Goal: Information Seeking & Learning: Learn about a topic

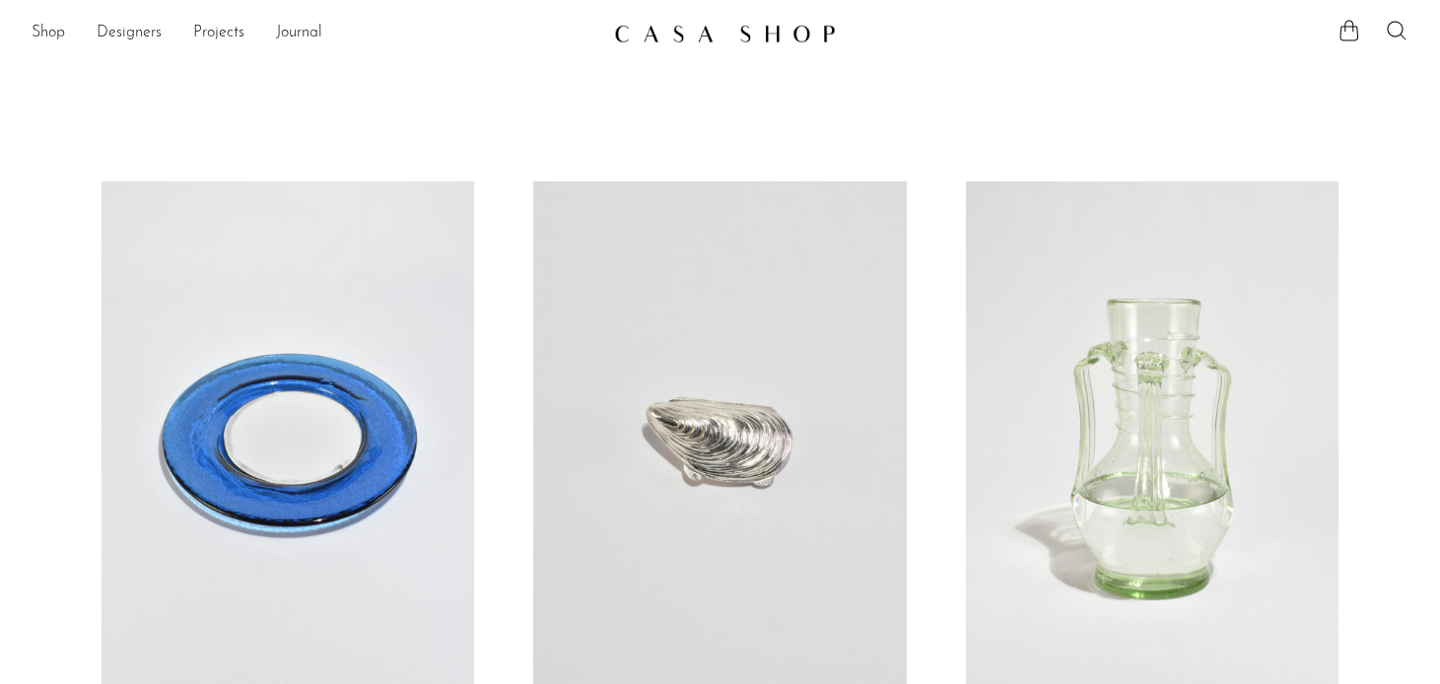
click at [340, 389] on link at bounding box center [288, 442] width 373 height 522
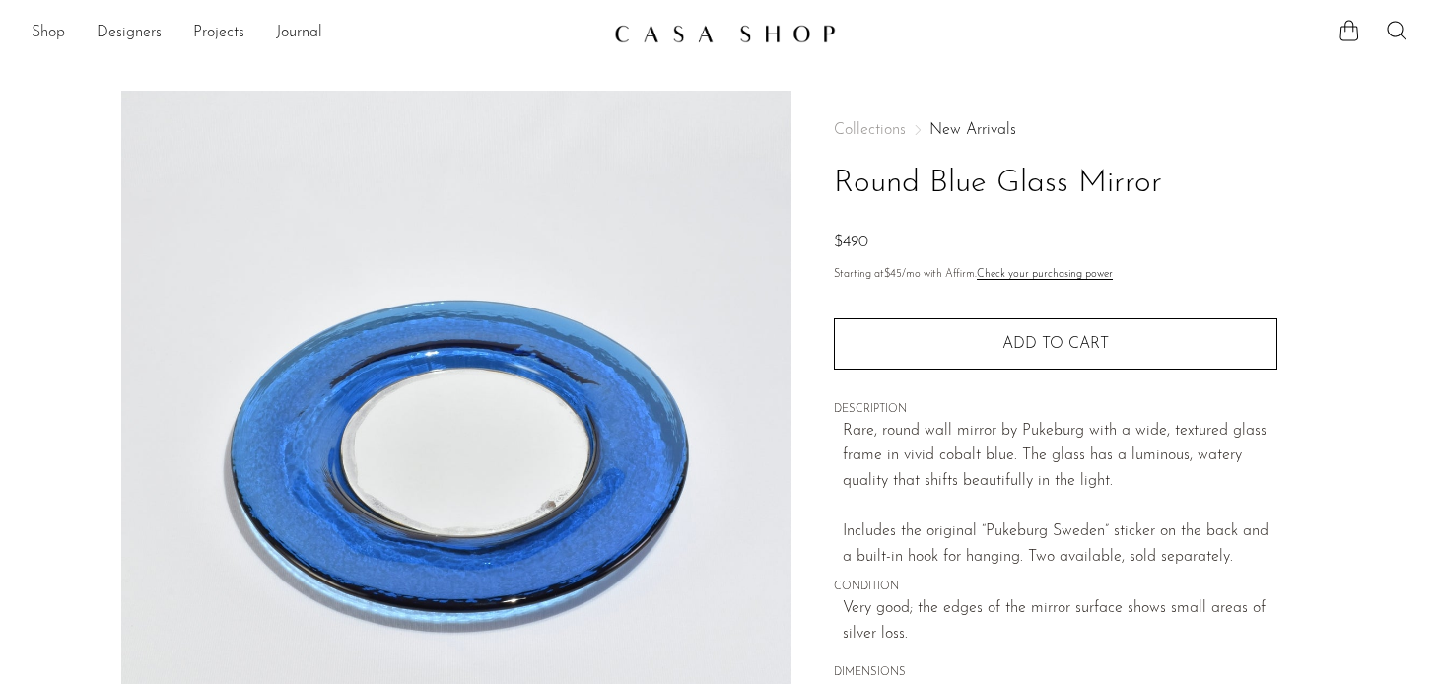
click at [46, 38] on link "Shop" at bounding box center [49, 34] width 34 height 26
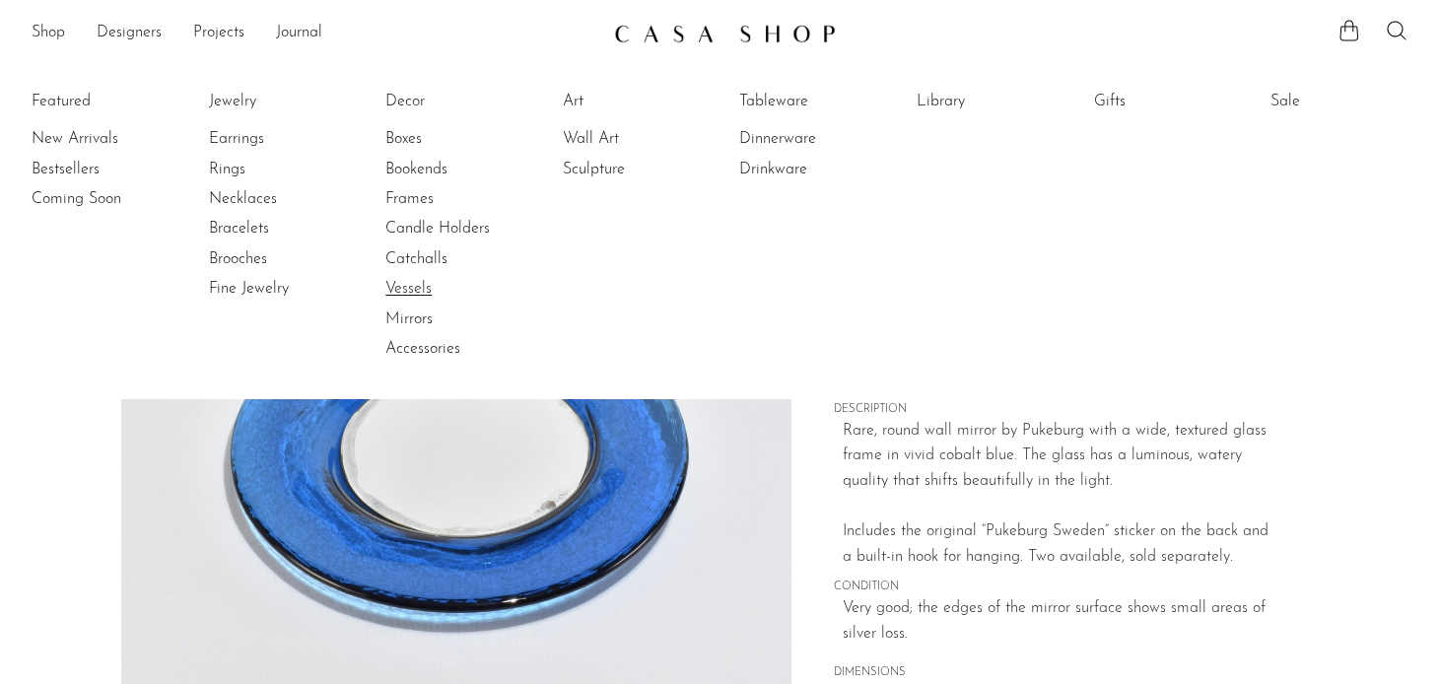
click at [412, 285] on link "Vessels" at bounding box center [459, 289] width 148 height 22
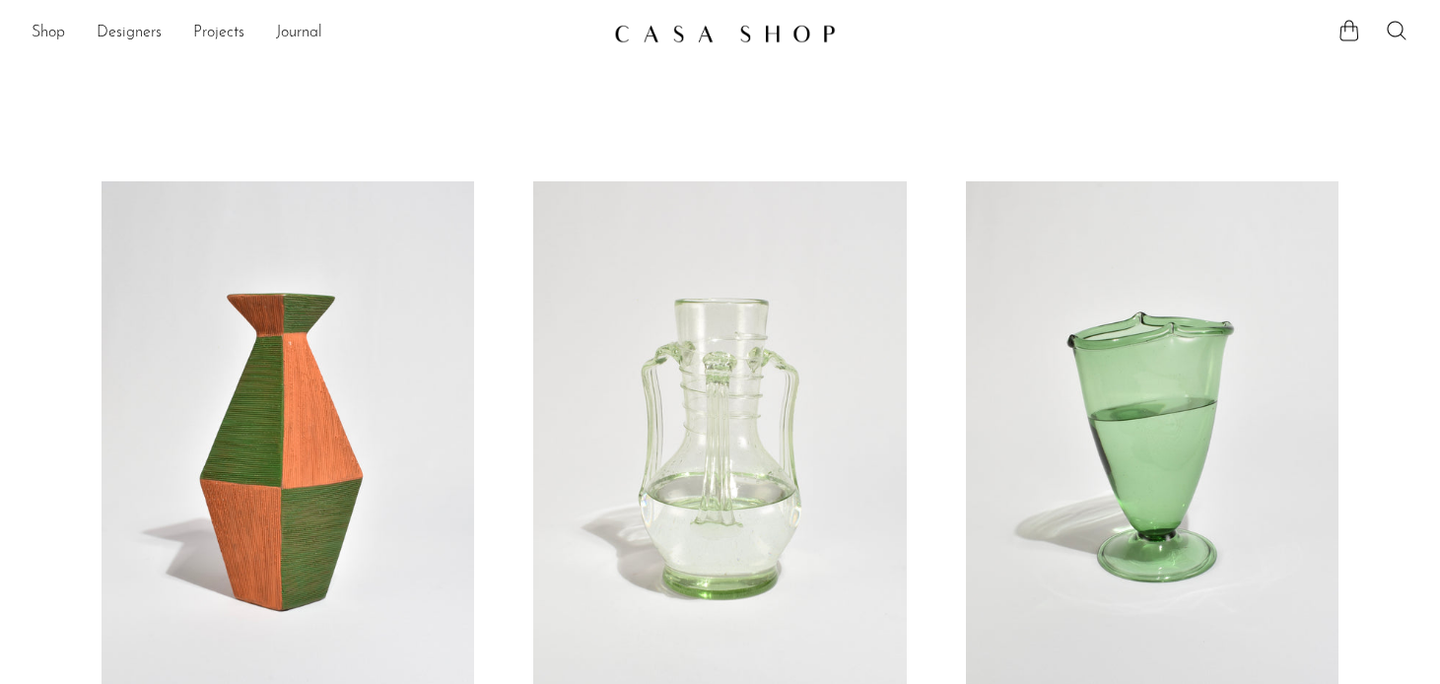
click at [1192, 438] on link at bounding box center [1152, 442] width 373 height 522
click at [272, 355] on link at bounding box center [288, 442] width 373 height 522
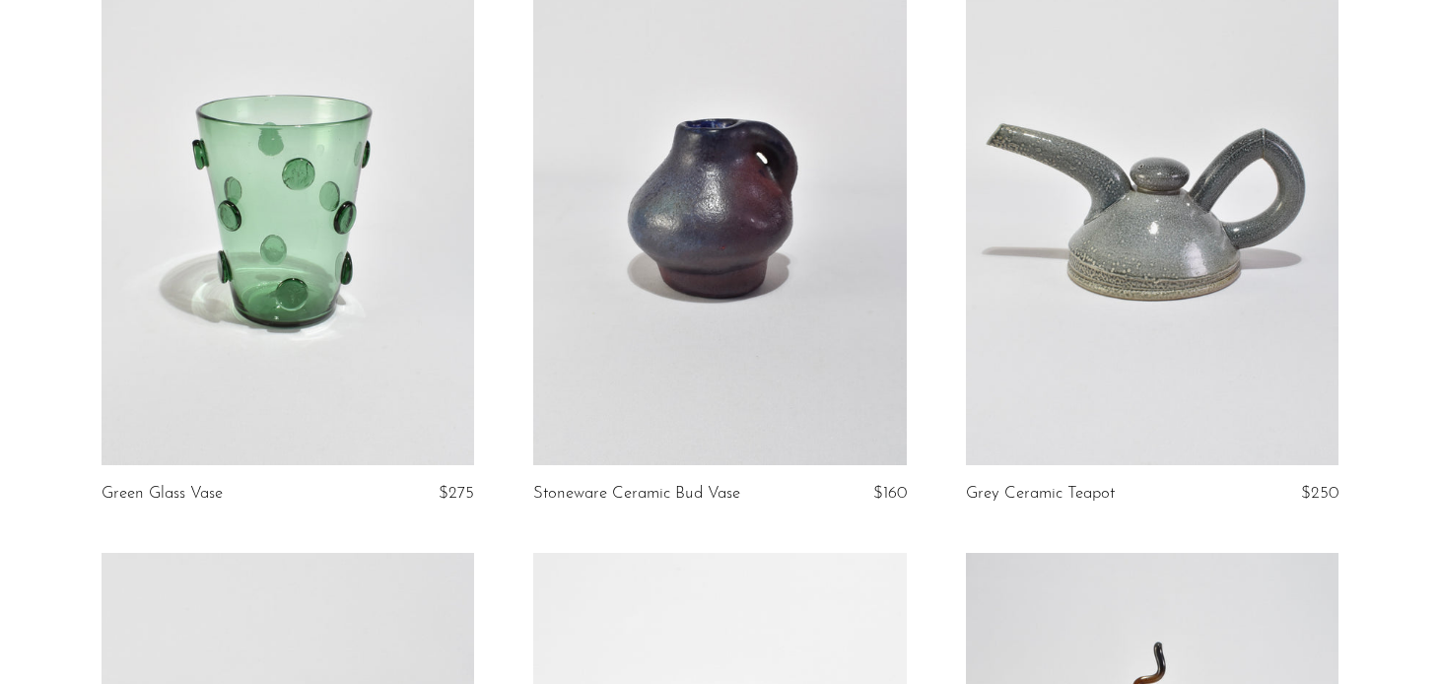
scroll to position [2063, 0]
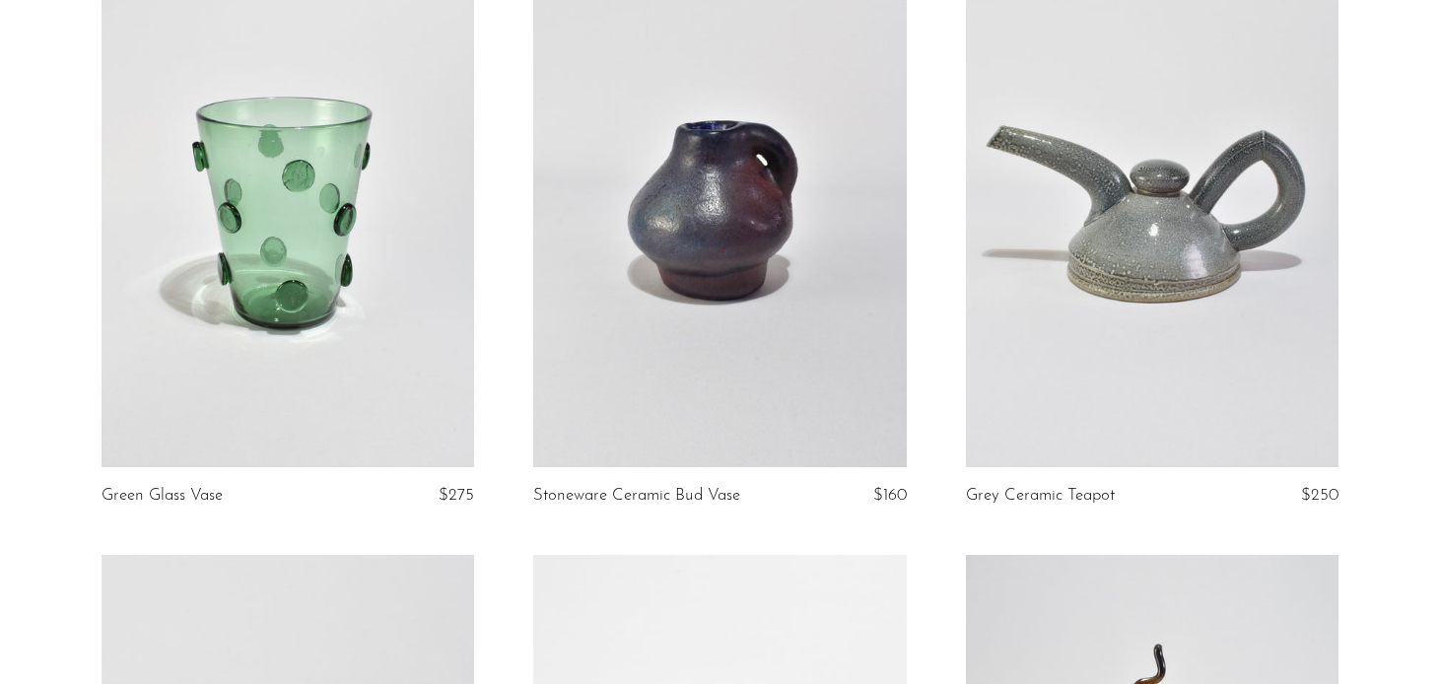
click at [301, 186] on link at bounding box center [288, 207] width 373 height 522
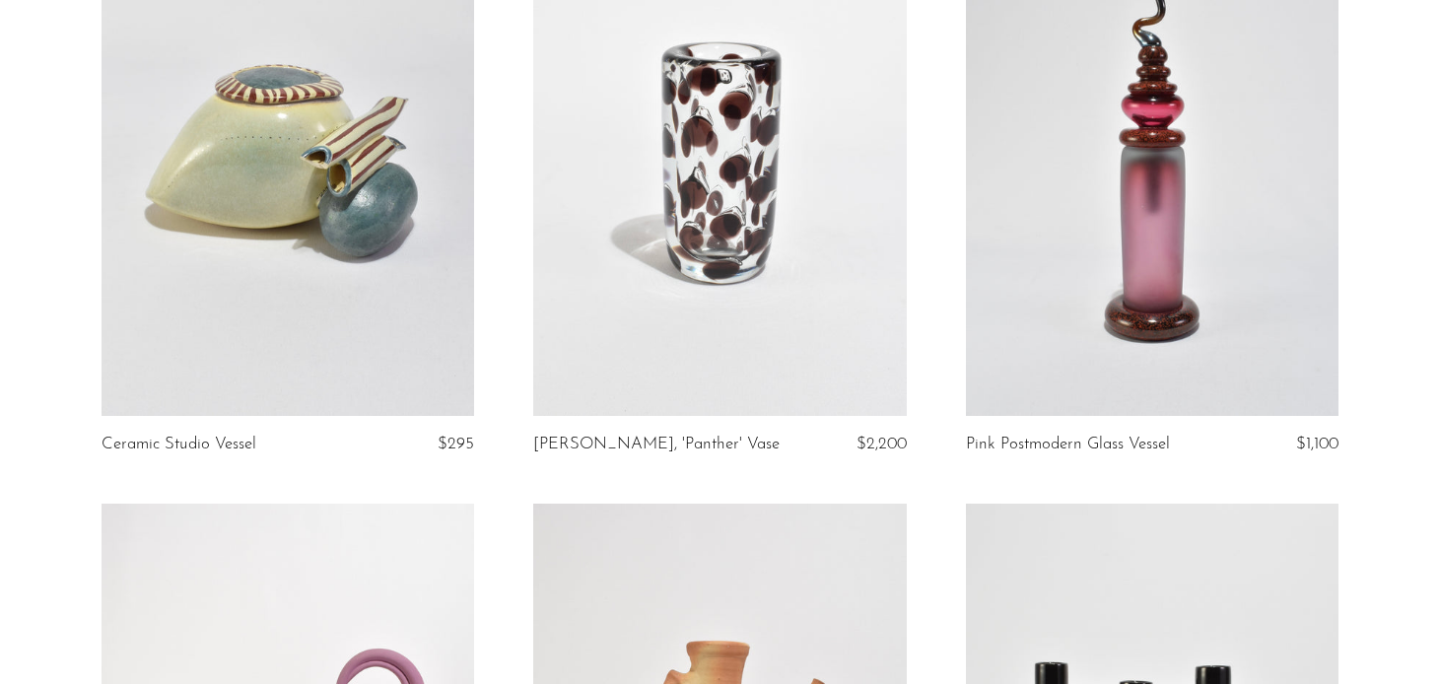
scroll to position [2721, 0]
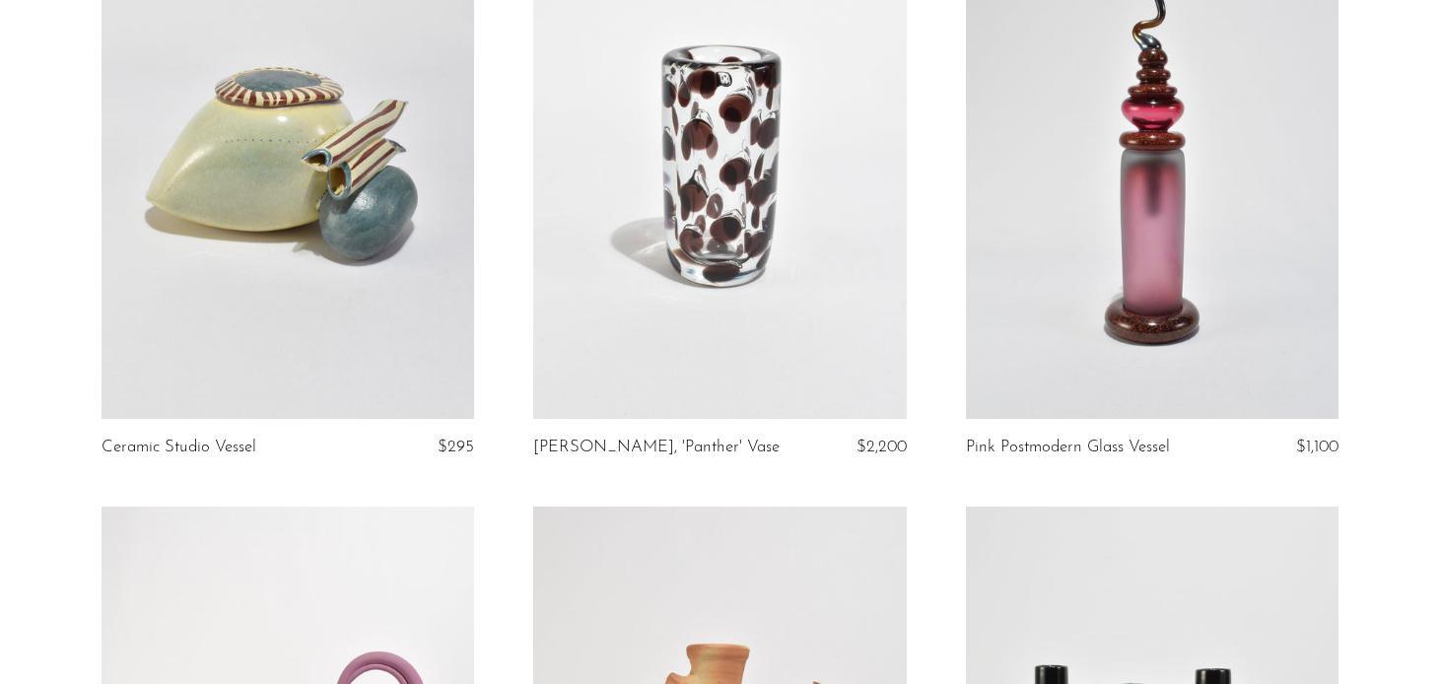
click at [648, 247] on link at bounding box center [719, 158] width 373 height 522
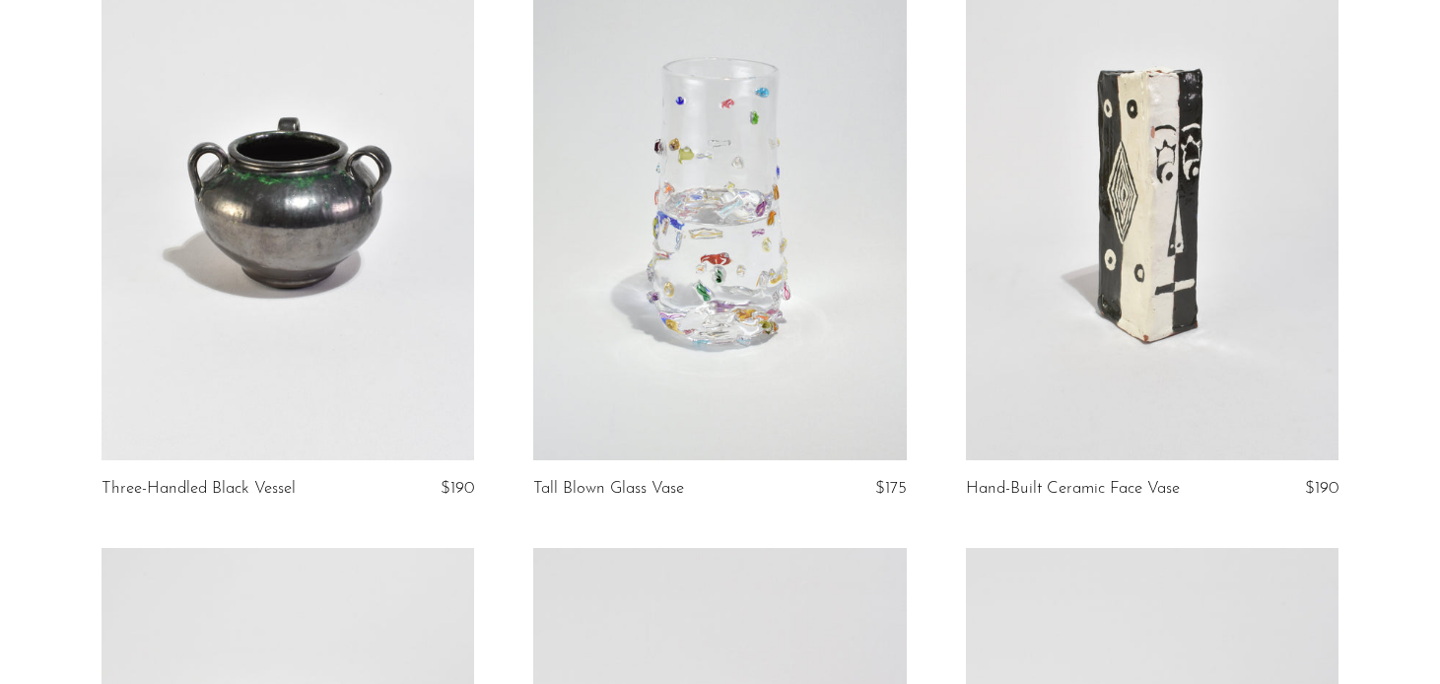
scroll to position [1459, 0]
click at [324, 230] on link at bounding box center [288, 202] width 373 height 522
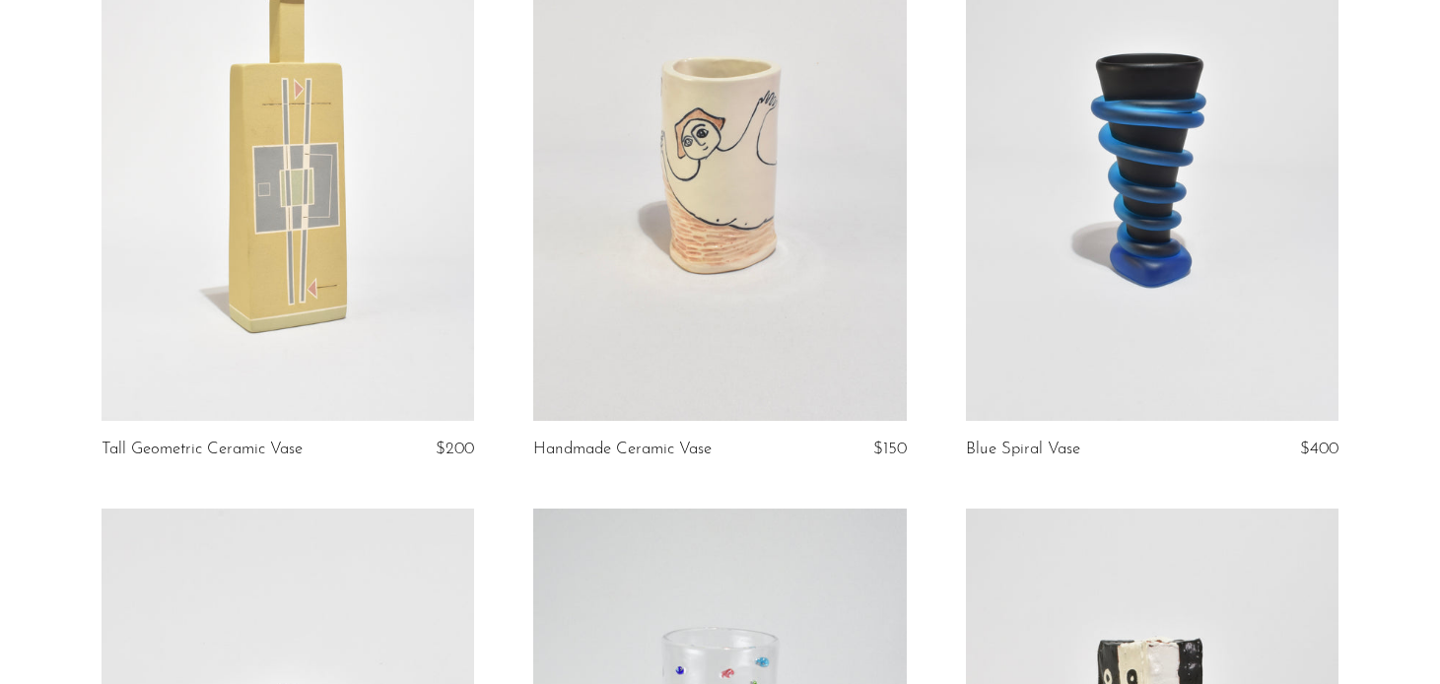
scroll to position [877, 0]
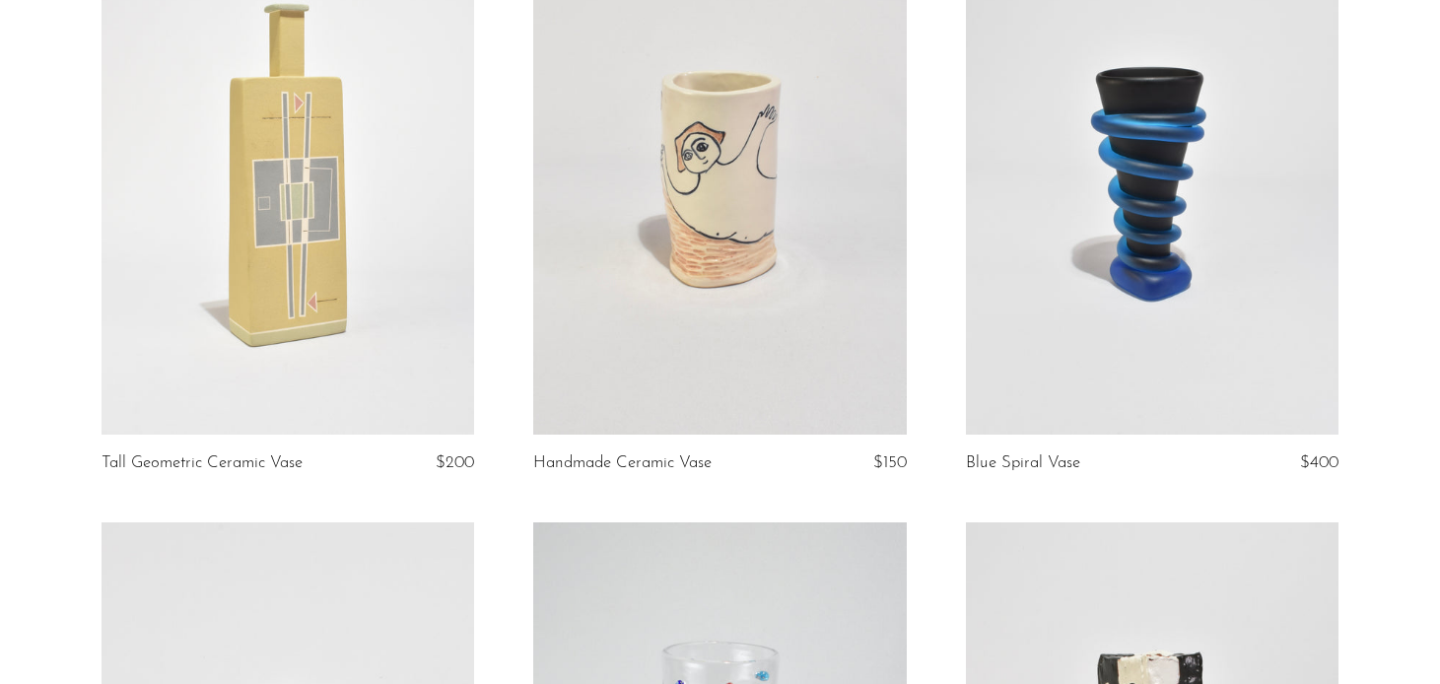
click at [380, 209] on link at bounding box center [288, 174] width 373 height 522
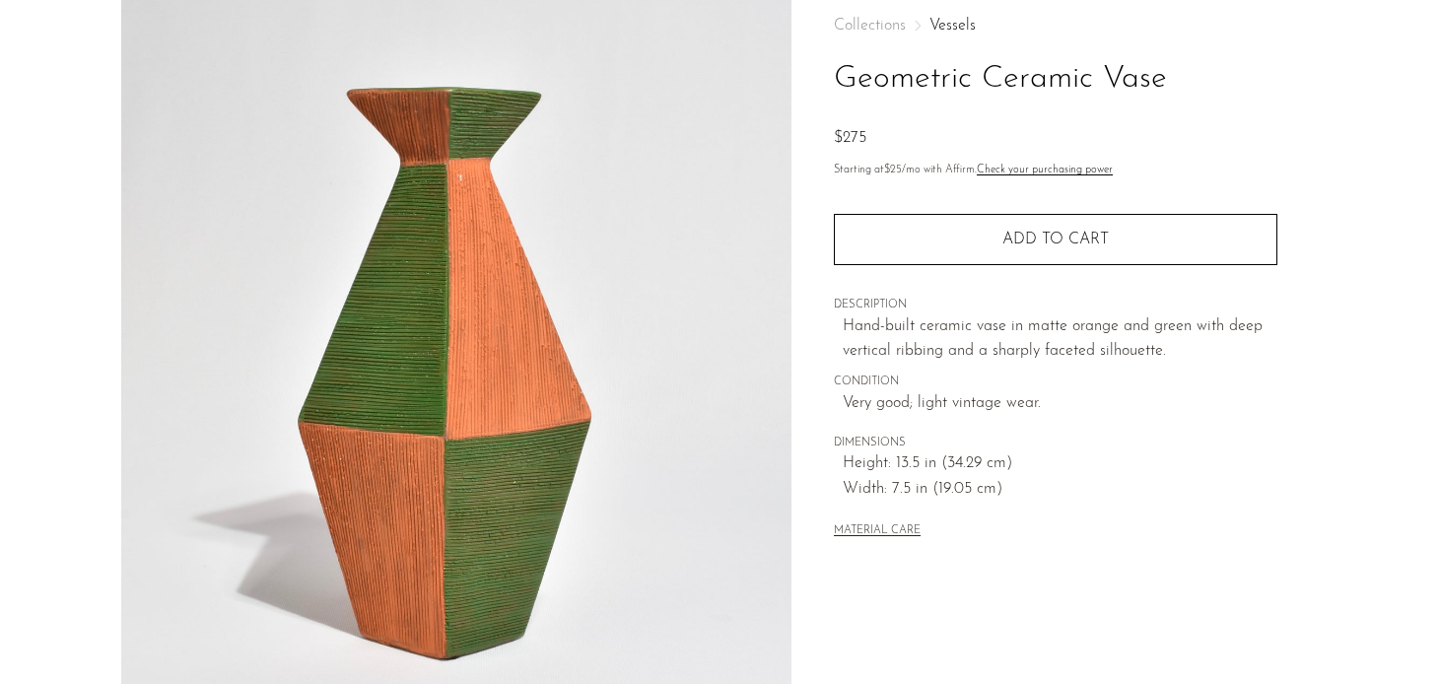
scroll to position [103, 0]
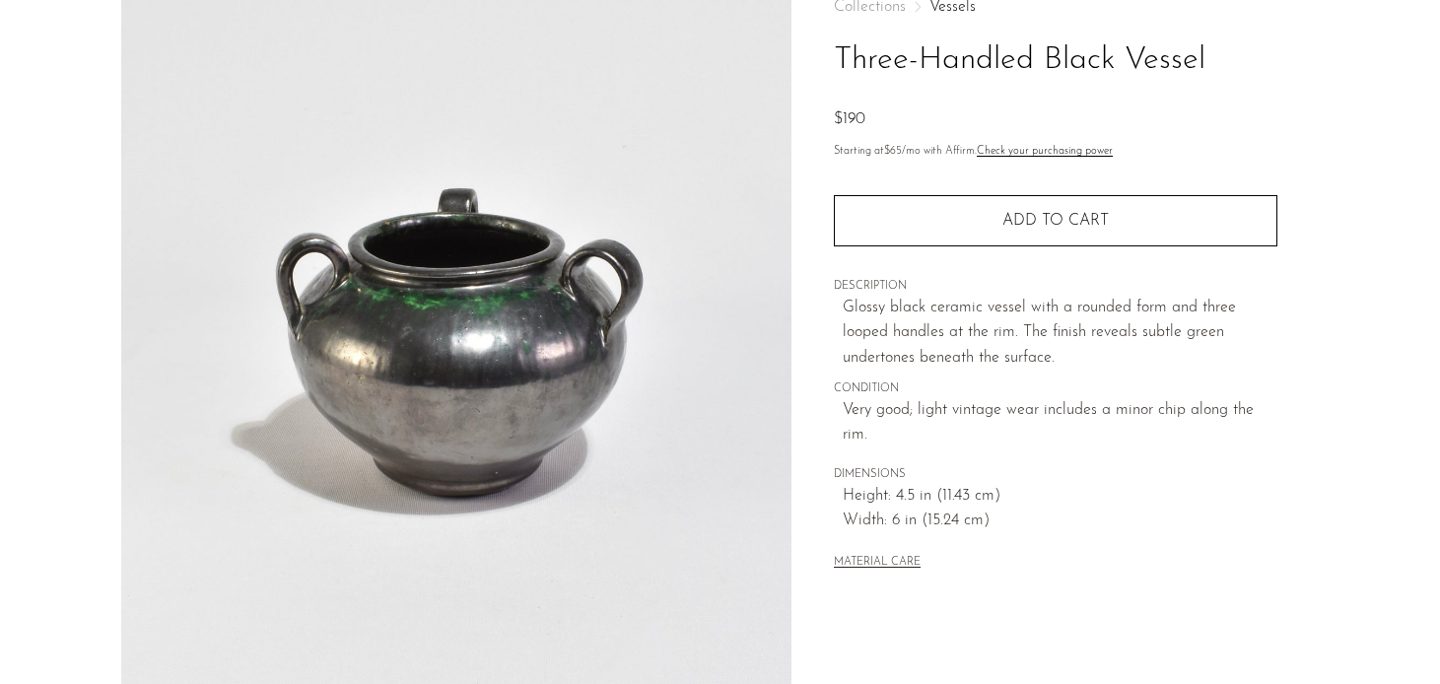
scroll to position [112, 0]
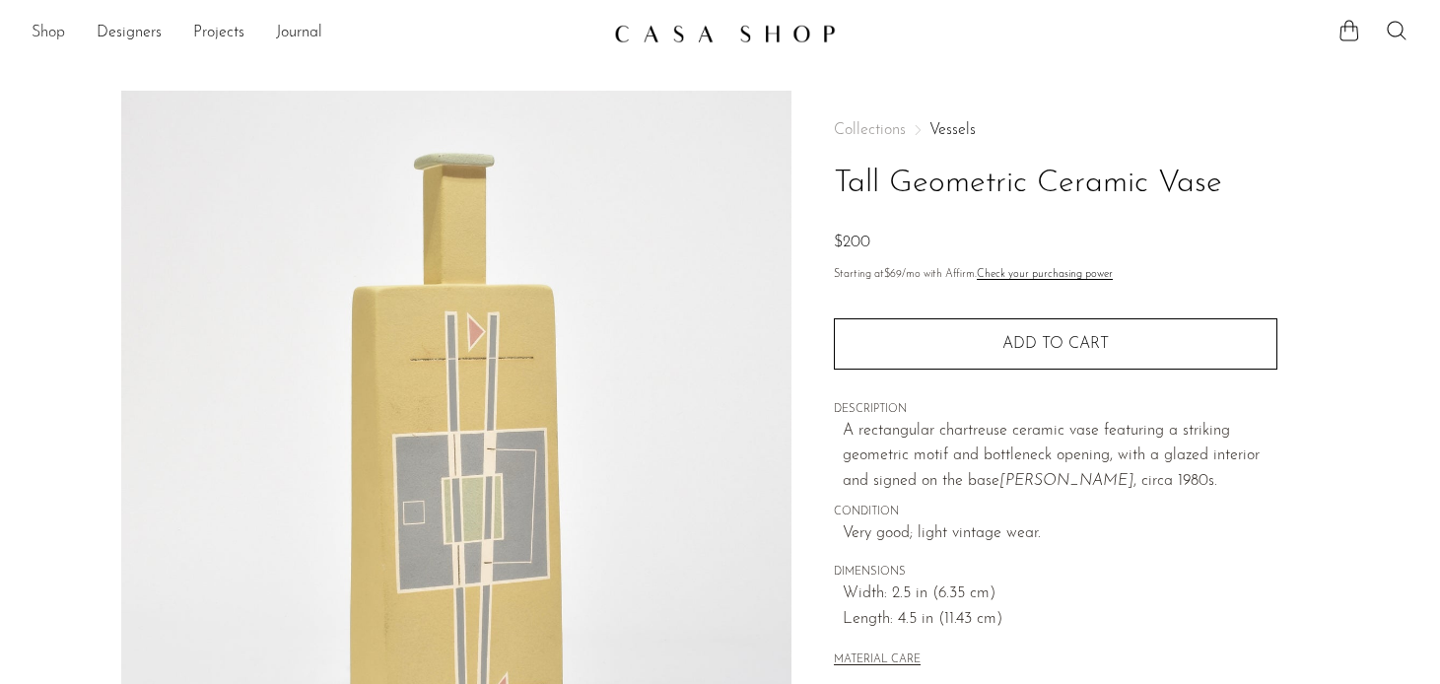
click at [49, 29] on link "Shop" at bounding box center [49, 34] width 34 height 26
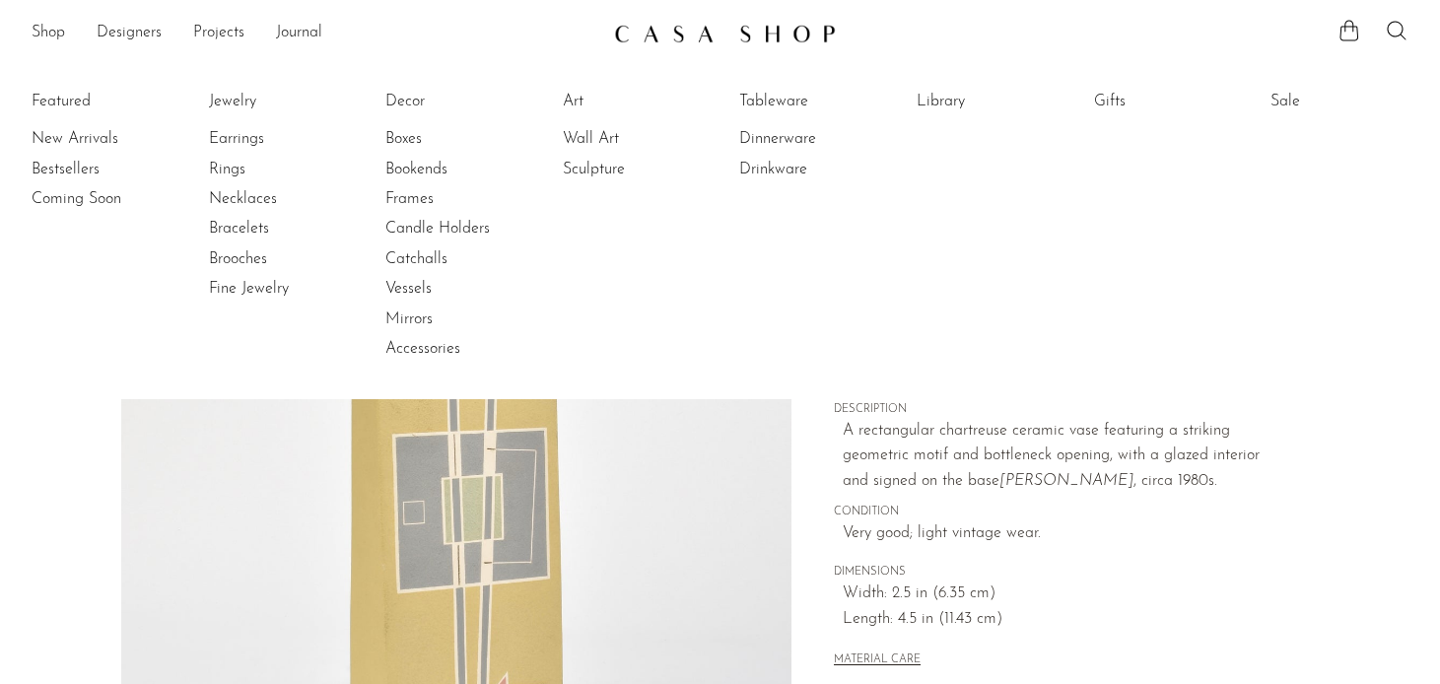
click at [85, 501] on section "Tall Geometric Ceramic Vase $200" at bounding box center [720, 555] width 1440 height 929
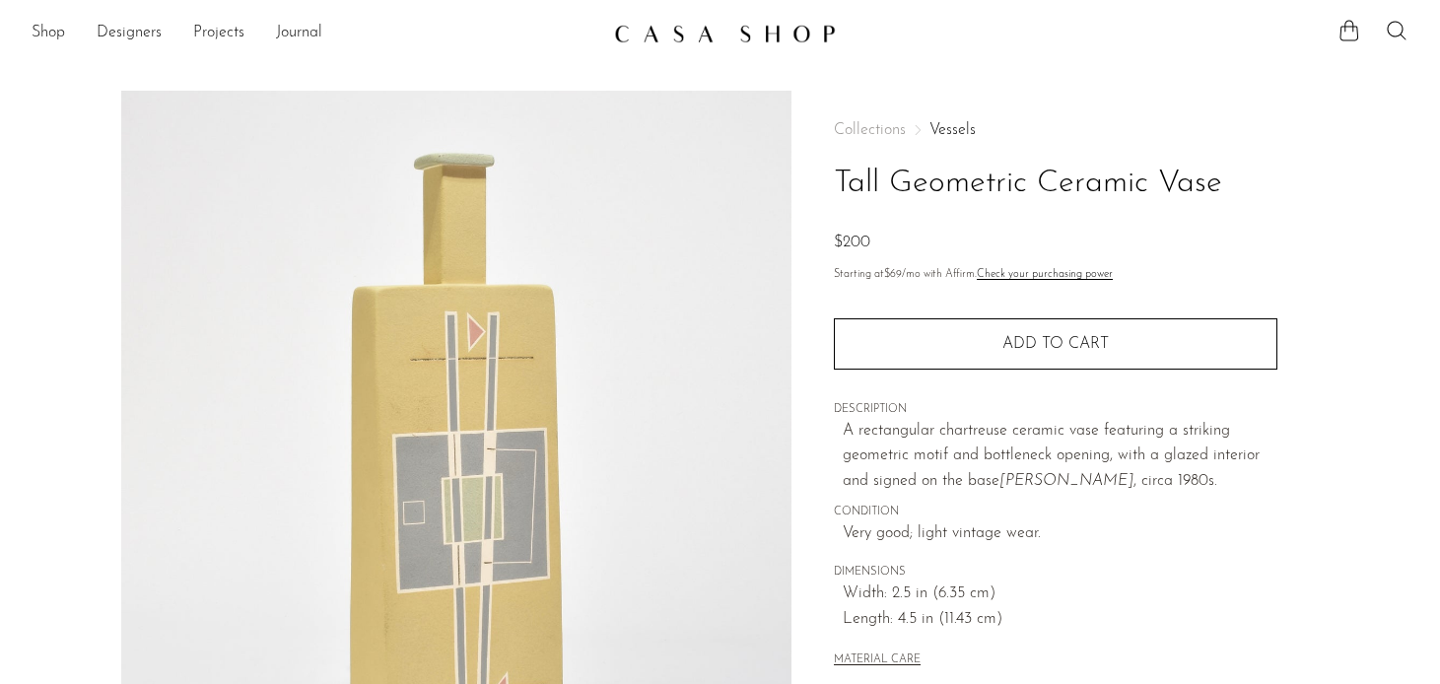
scroll to position [599, 0]
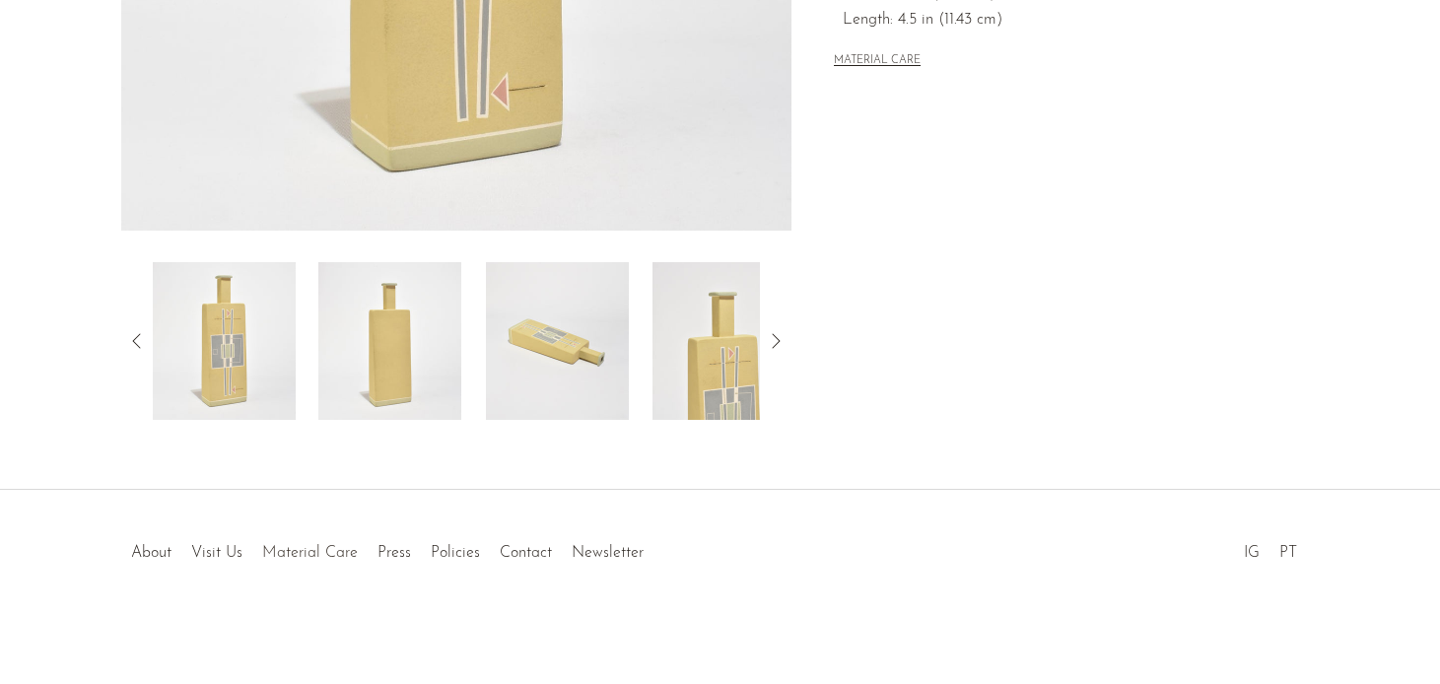
click at [315, 549] on link "Material Care" at bounding box center [310, 553] width 96 height 16
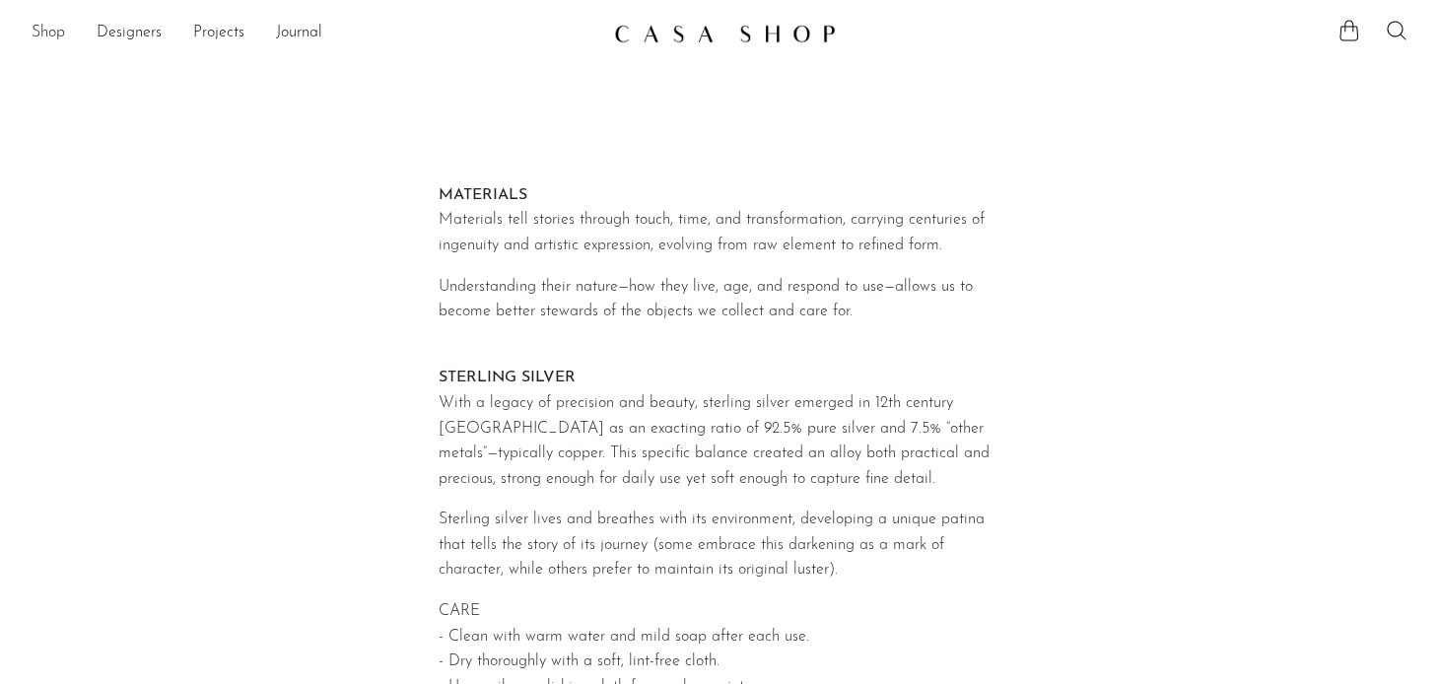
click at [50, 33] on link "Shop" at bounding box center [49, 34] width 34 height 26
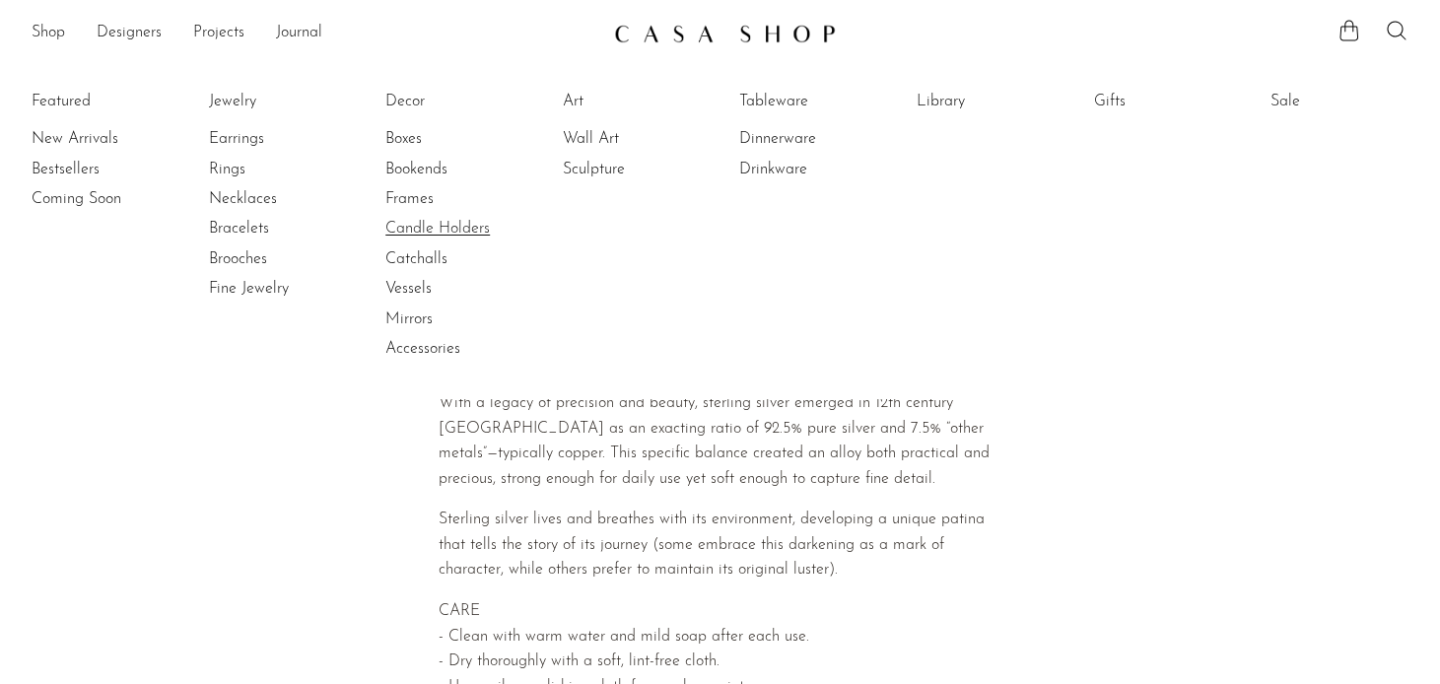
click at [398, 231] on link "Candle Holders" at bounding box center [459, 229] width 148 height 22
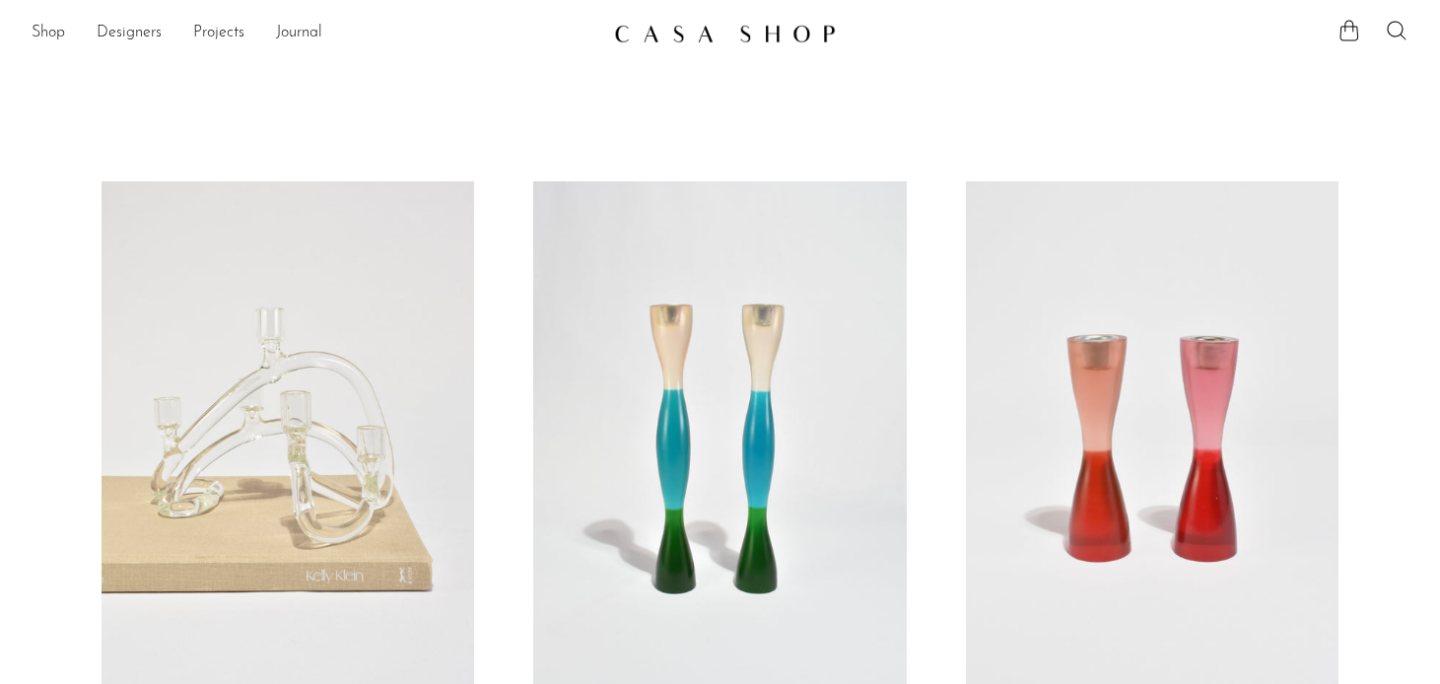
click at [339, 364] on link at bounding box center [288, 442] width 373 height 522
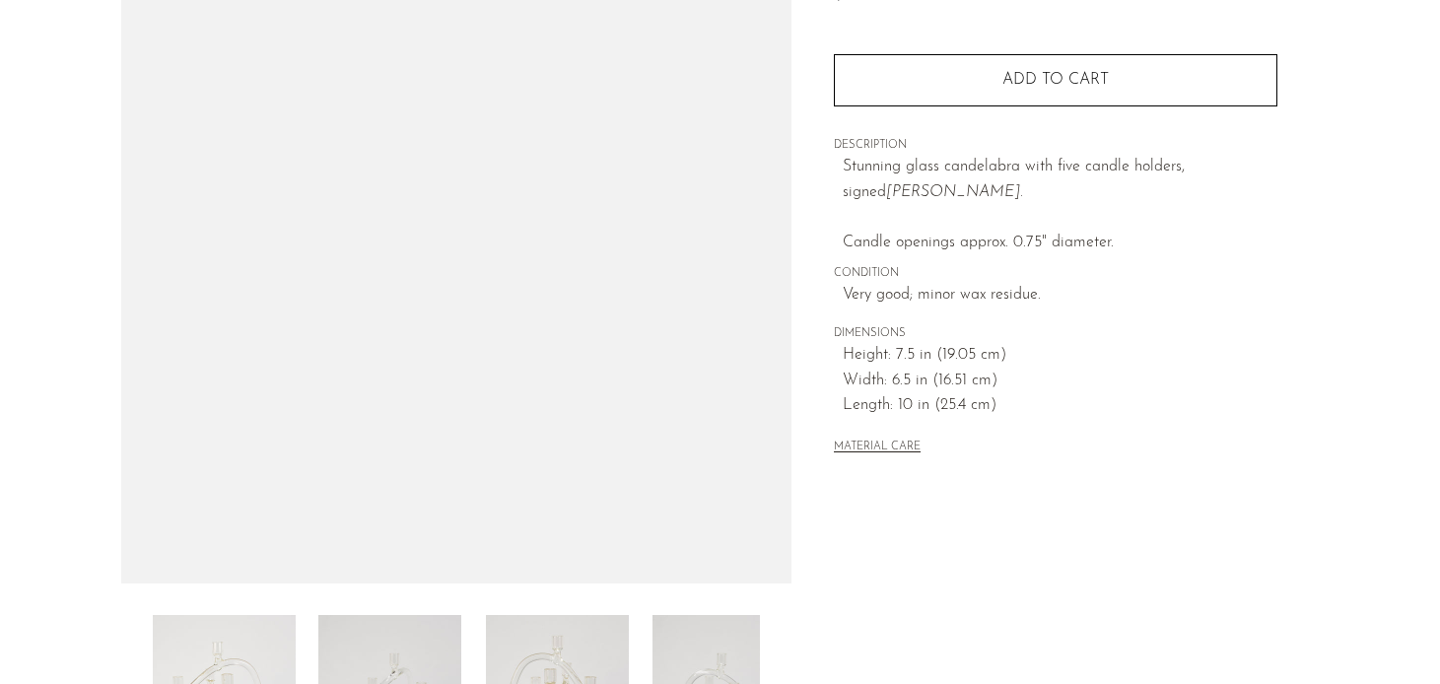
scroll to position [250, 0]
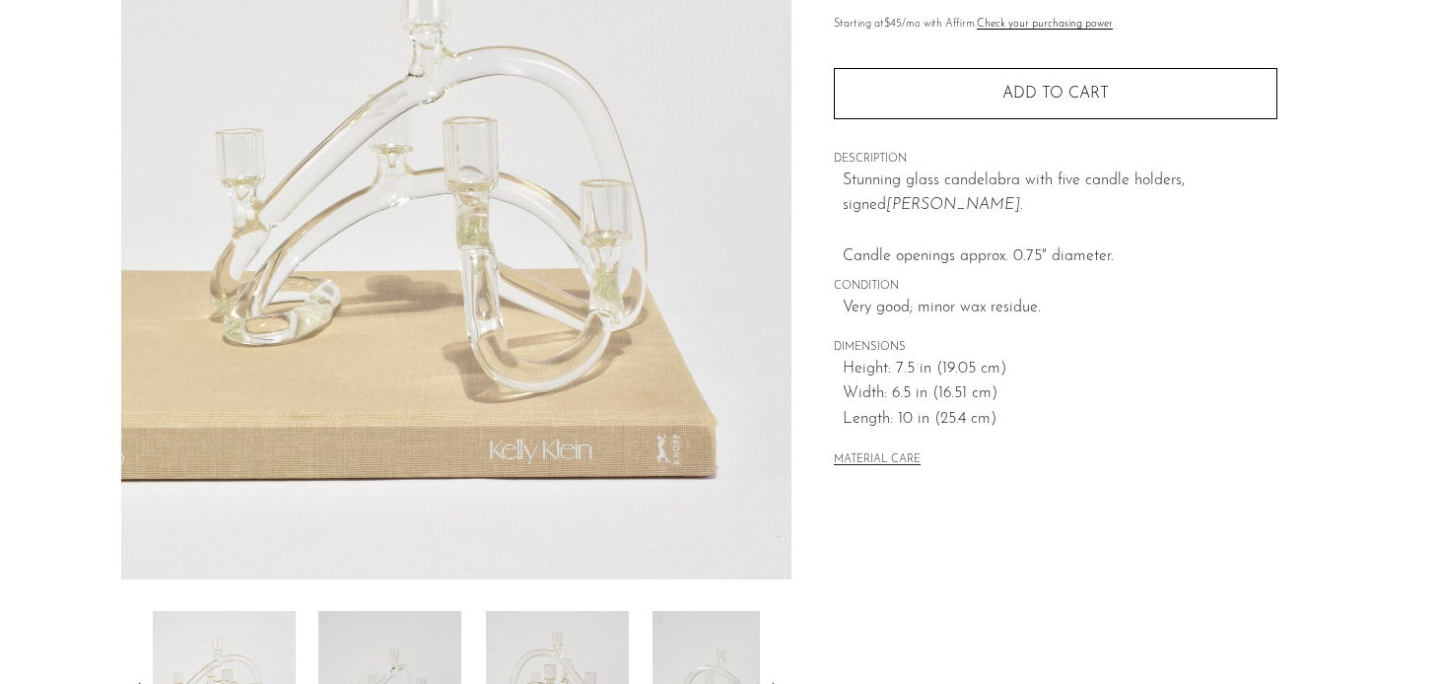
click at [873, 459] on button "MATERIAL CARE" at bounding box center [877, 460] width 87 height 15
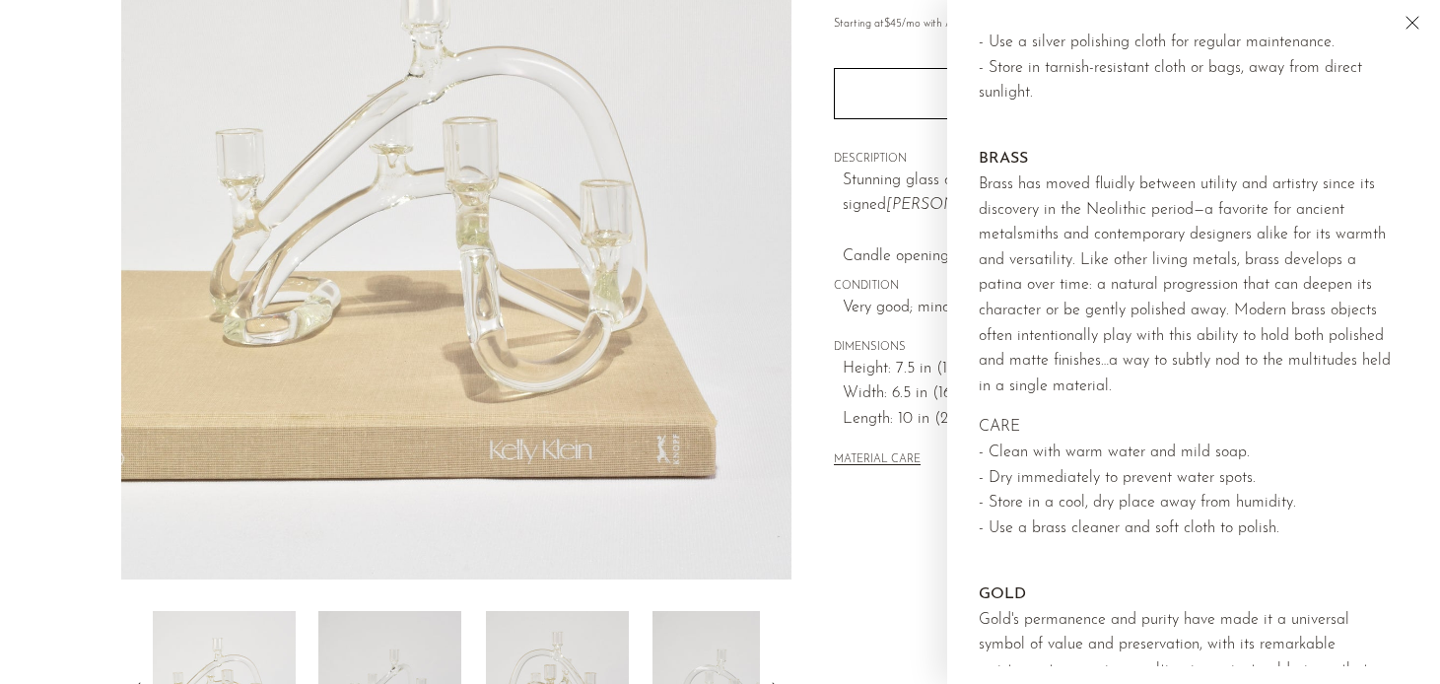
scroll to position [0, 0]
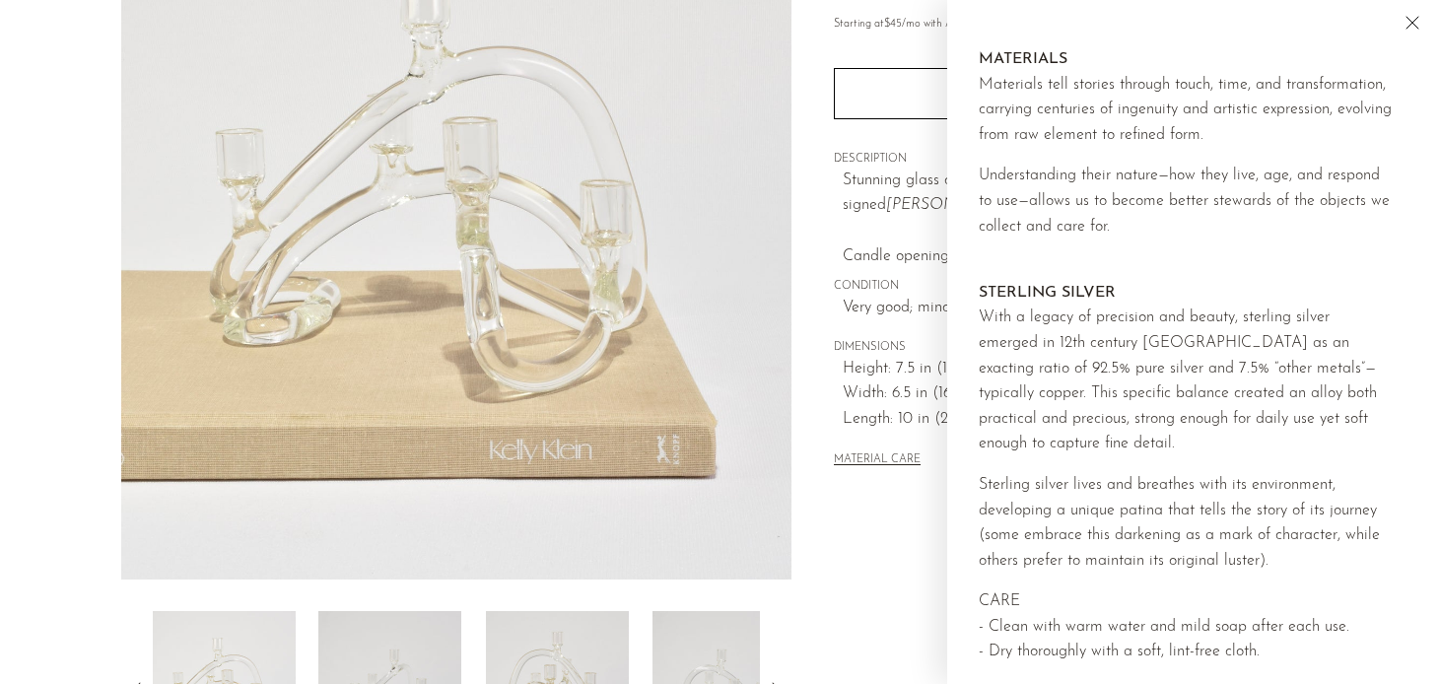
click at [867, 539] on div "Collections Candleholders Sculptural Glass Candelabra $495 Starting at $45 /mo …" at bounding box center [1055, 304] width 527 height 929
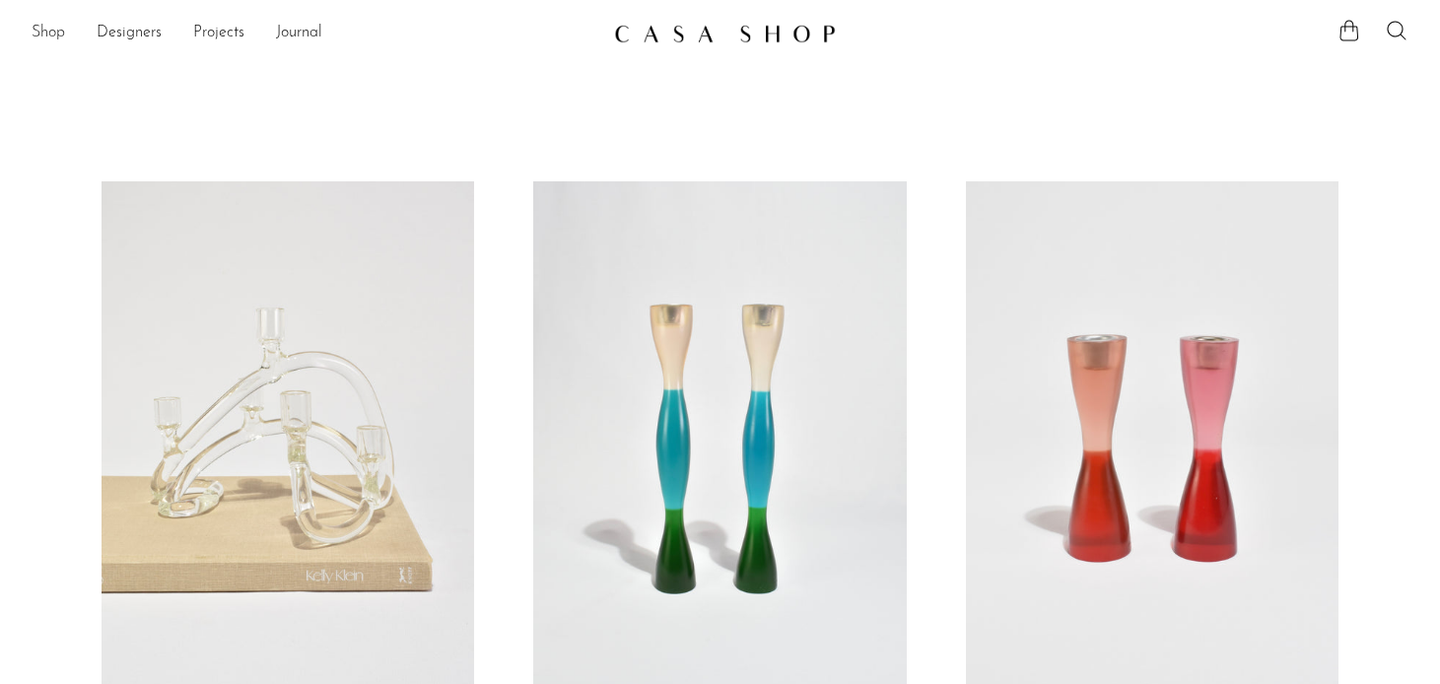
click at [46, 31] on link "Shop" at bounding box center [49, 34] width 34 height 26
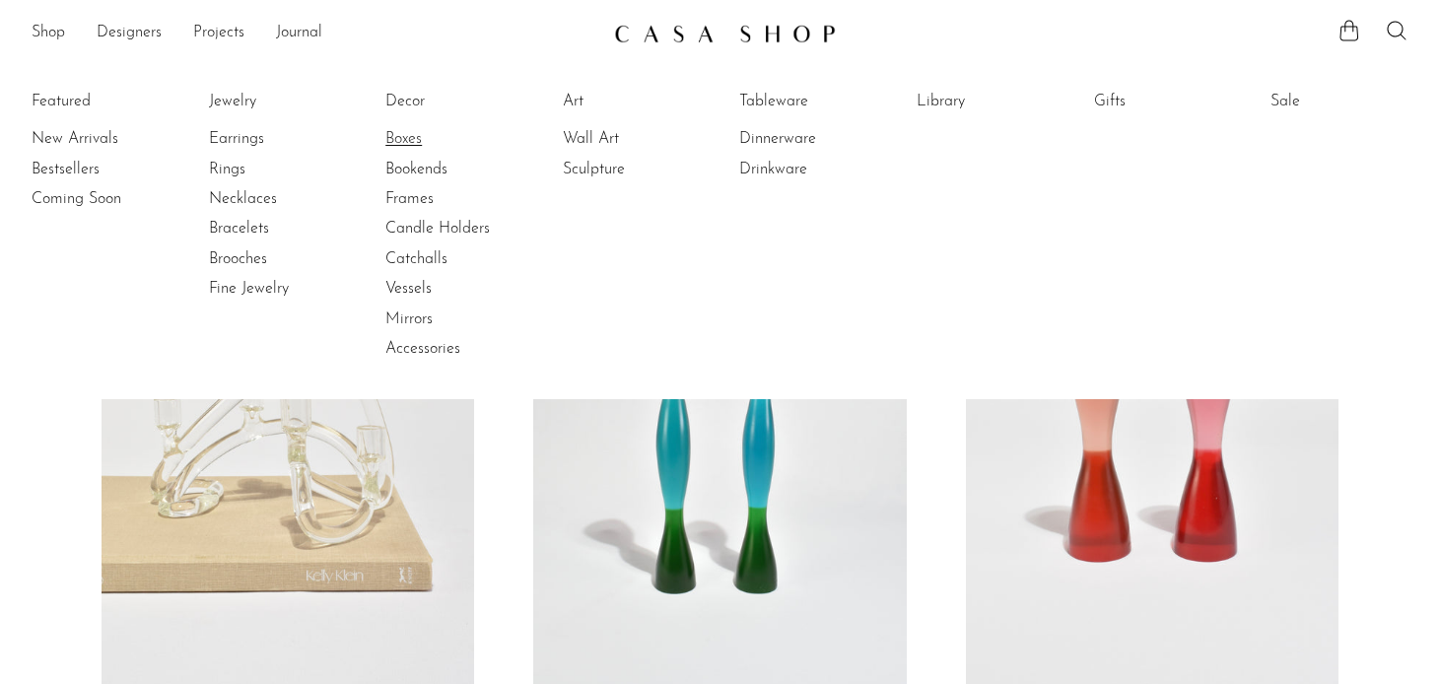
click at [403, 135] on link "Boxes" at bounding box center [459, 139] width 148 height 22
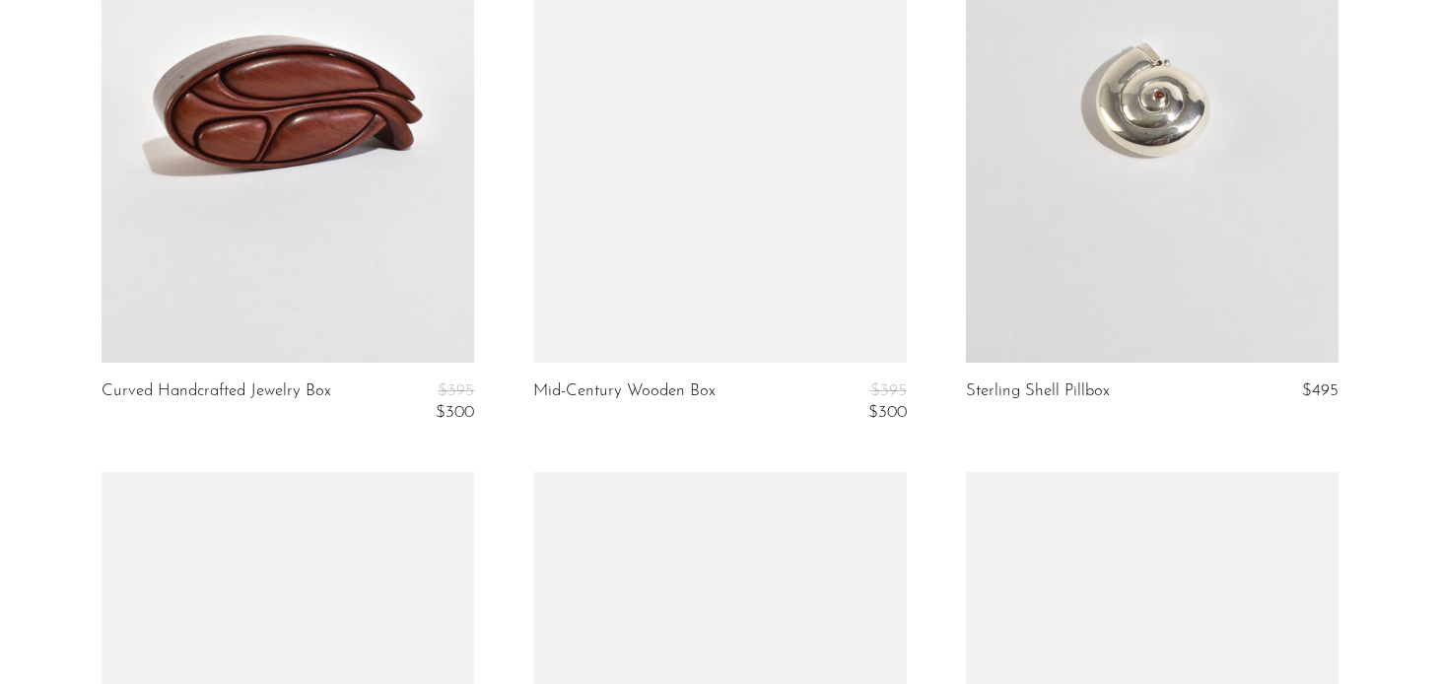
scroll to position [4021, 0]
